Goal: Download file/media

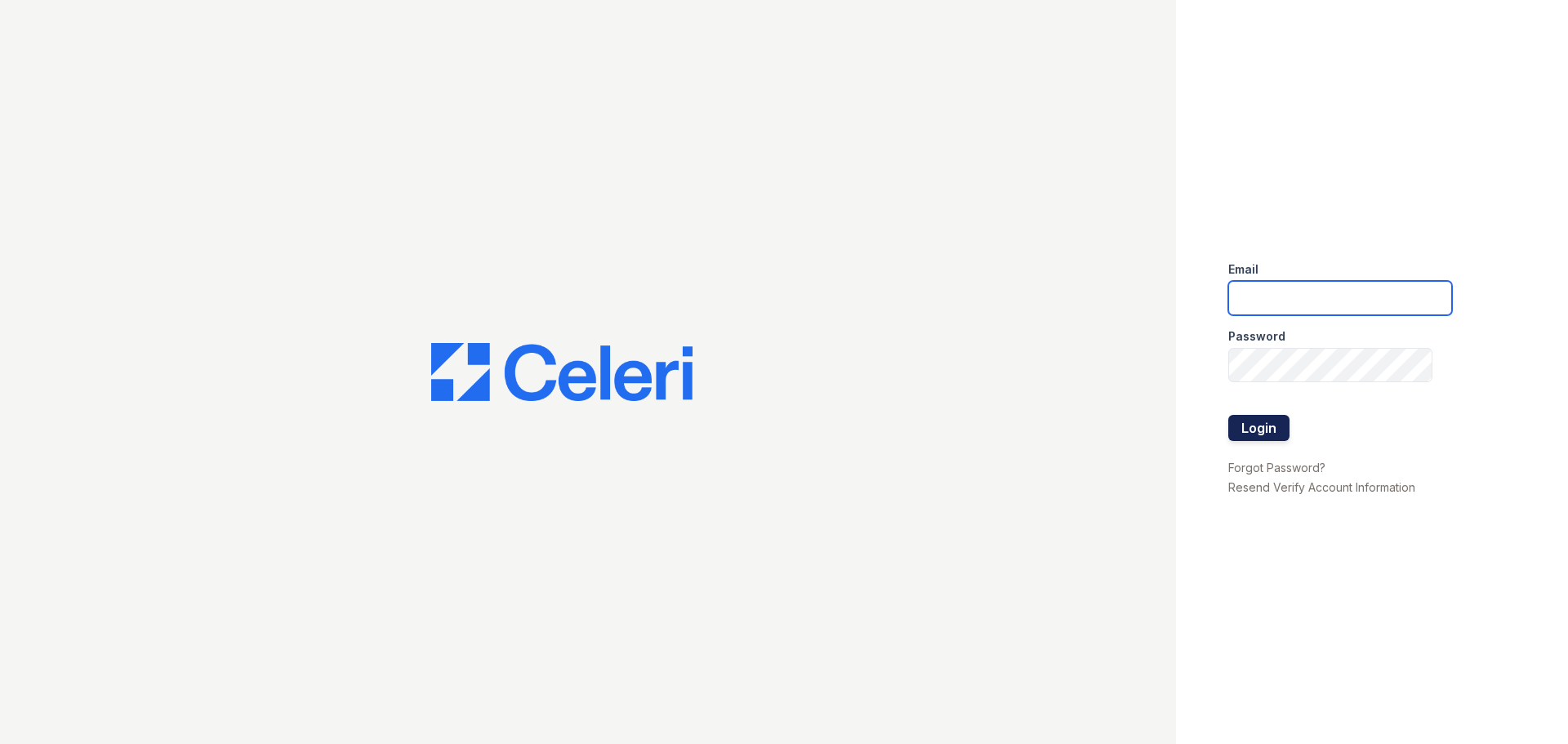
type input "[EMAIL_ADDRESS][DOMAIN_NAME]"
click at [1250, 431] on button "Login" at bounding box center [1259, 428] width 61 height 26
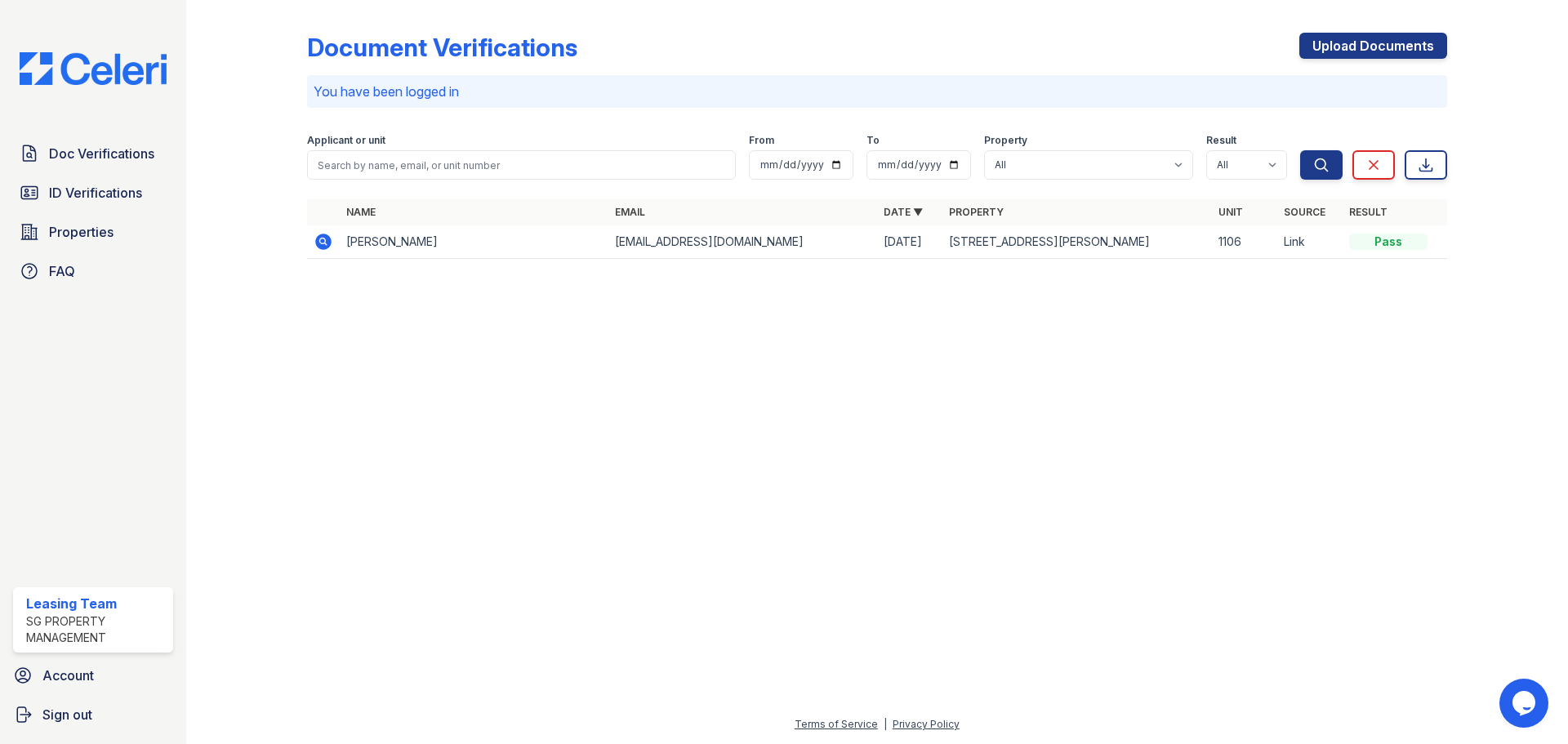
click at [328, 244] on icon at bounding box center [323, 242] width 16 height 16
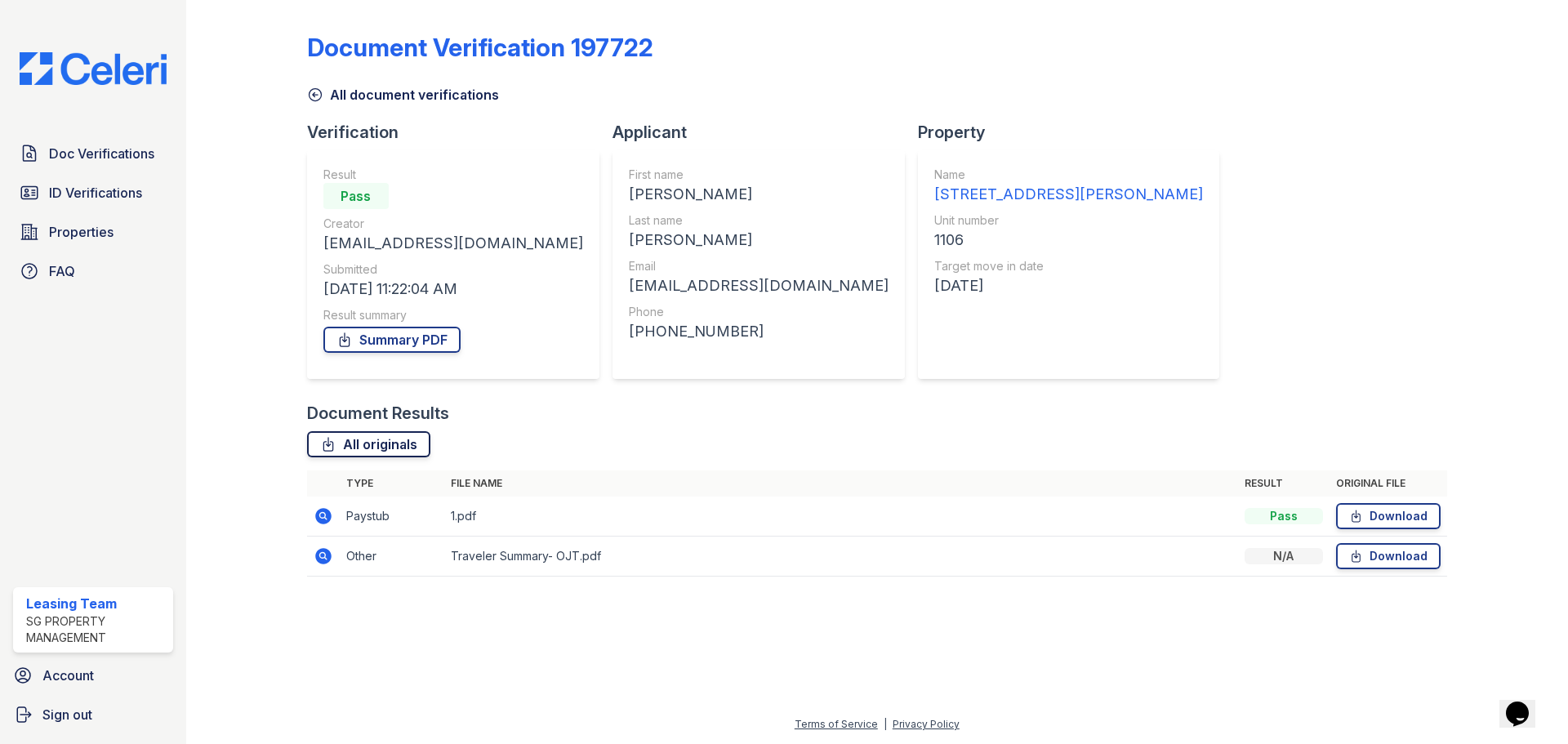
click at [330, 445] on icon at bounding box center [327, 444] width 9 height 13
click at [1394, 516] on link "Download" at bounding box center [1388, 516] width 104 height 26
click at [1408, 563] on link "Download" at bounding box center [1388, 556] width 104 height 26
